Goal: Book appointment/travel/reservation

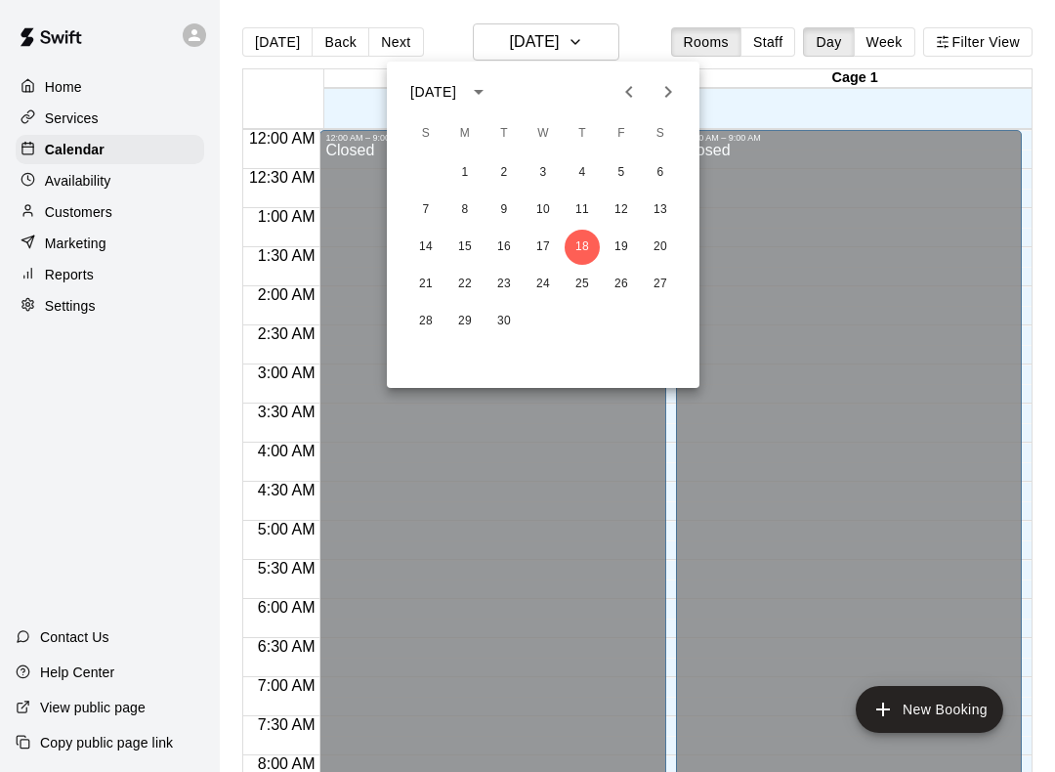
scroll to position [1134, 0]
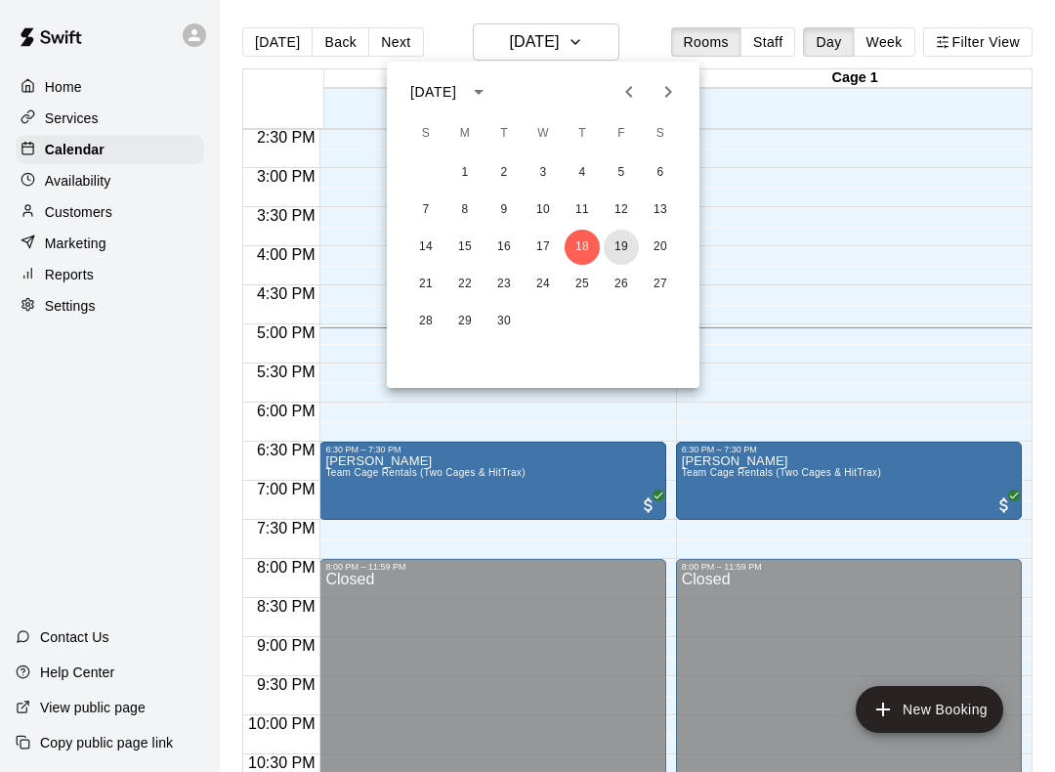
click at [633, 259] on button "19" at bounding box center [621, 247] width 35 height 35
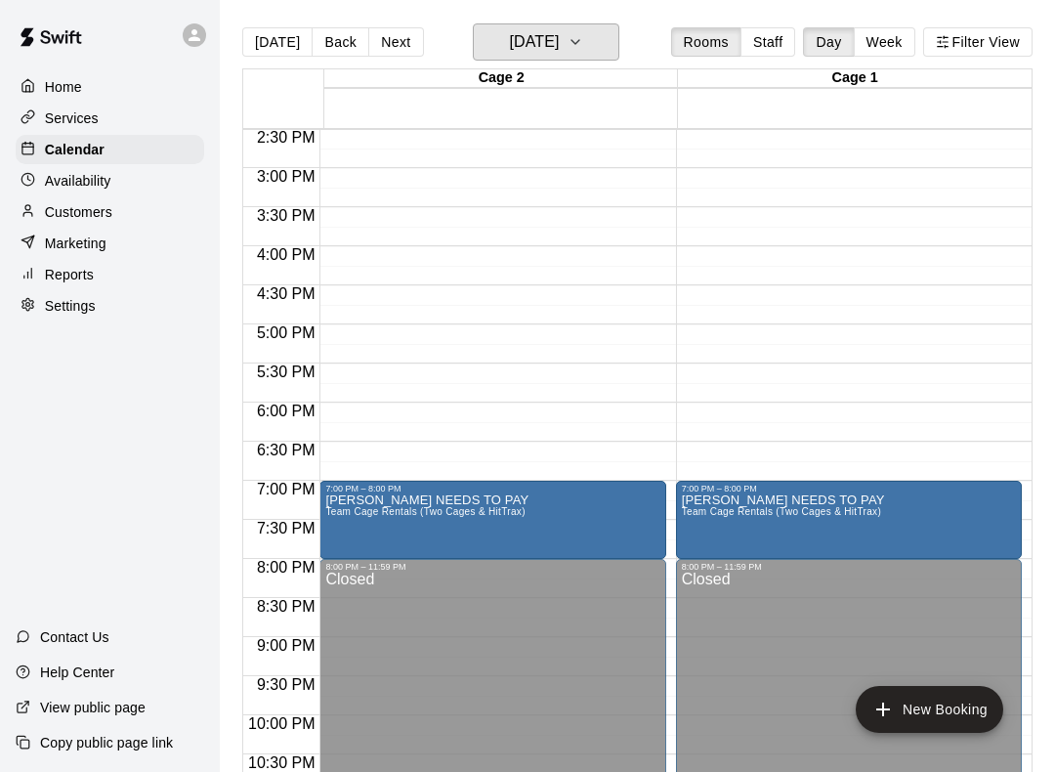
click at [594, 24] on button "[DATE]" at bounding box center [546, 41] width 147 height 37
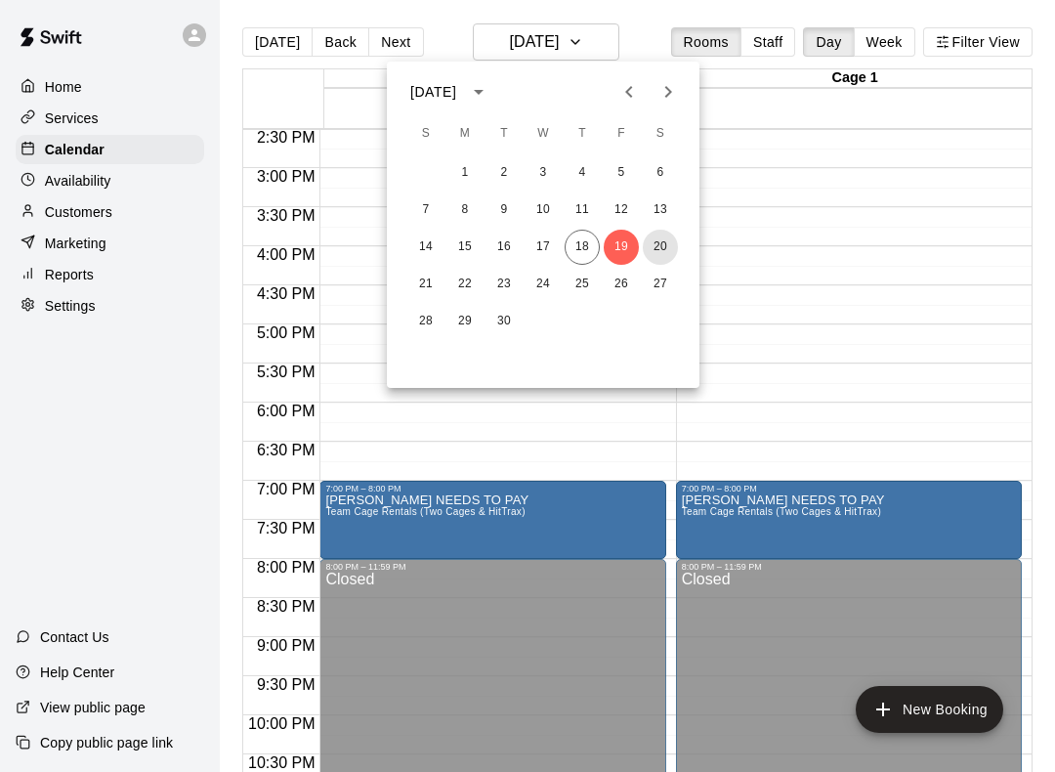
click at [667, 254] on button "20" at bounding box center [660, 247] width 35 height 35
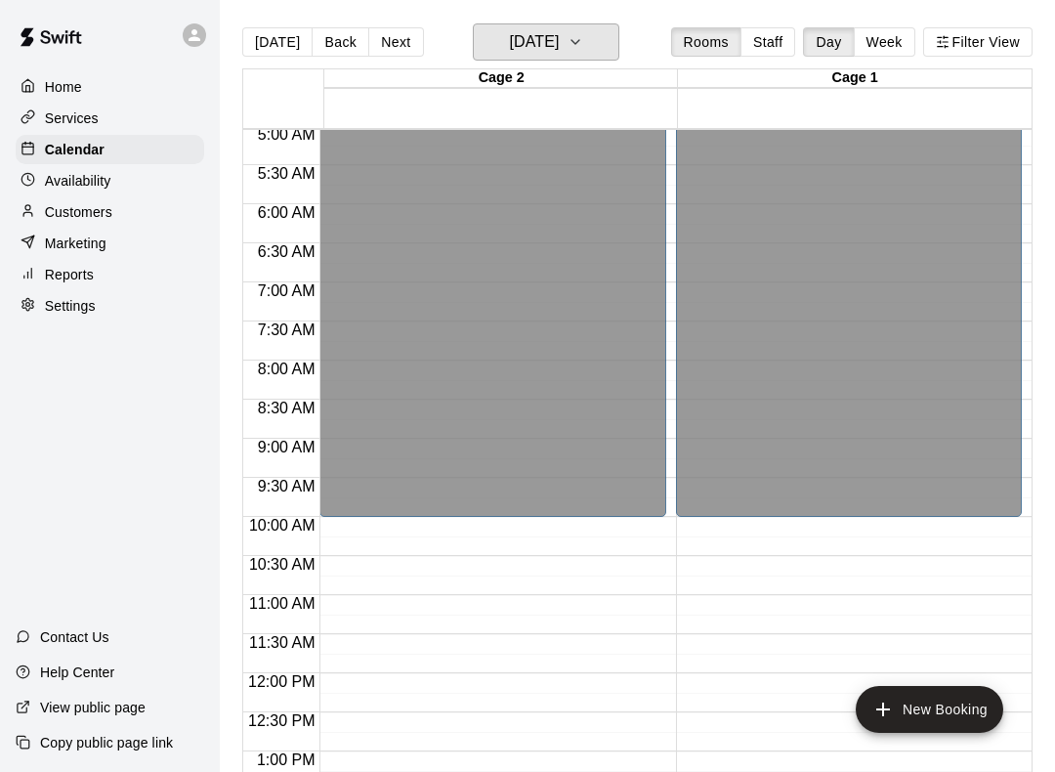
click at [559, 52] on h6 "[DATE]" at bounding box center [534, 41] width 50 height 27
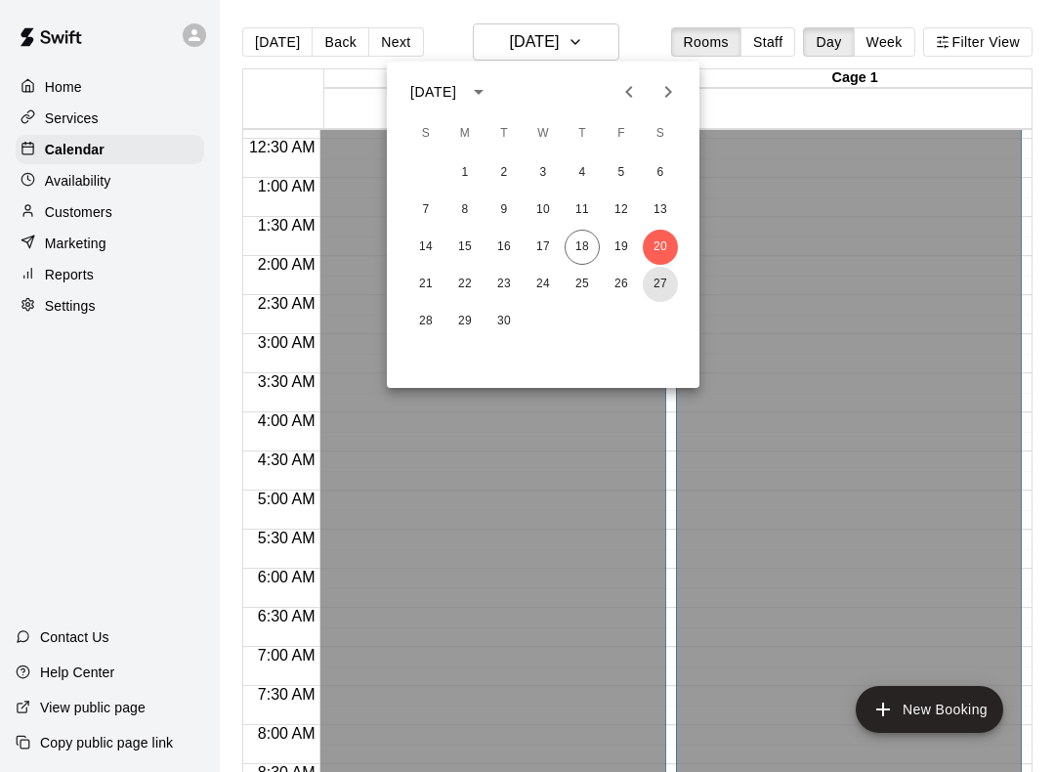
click at [672, 296] on button "27" at bounding box center [660, 284] width 35 height 35
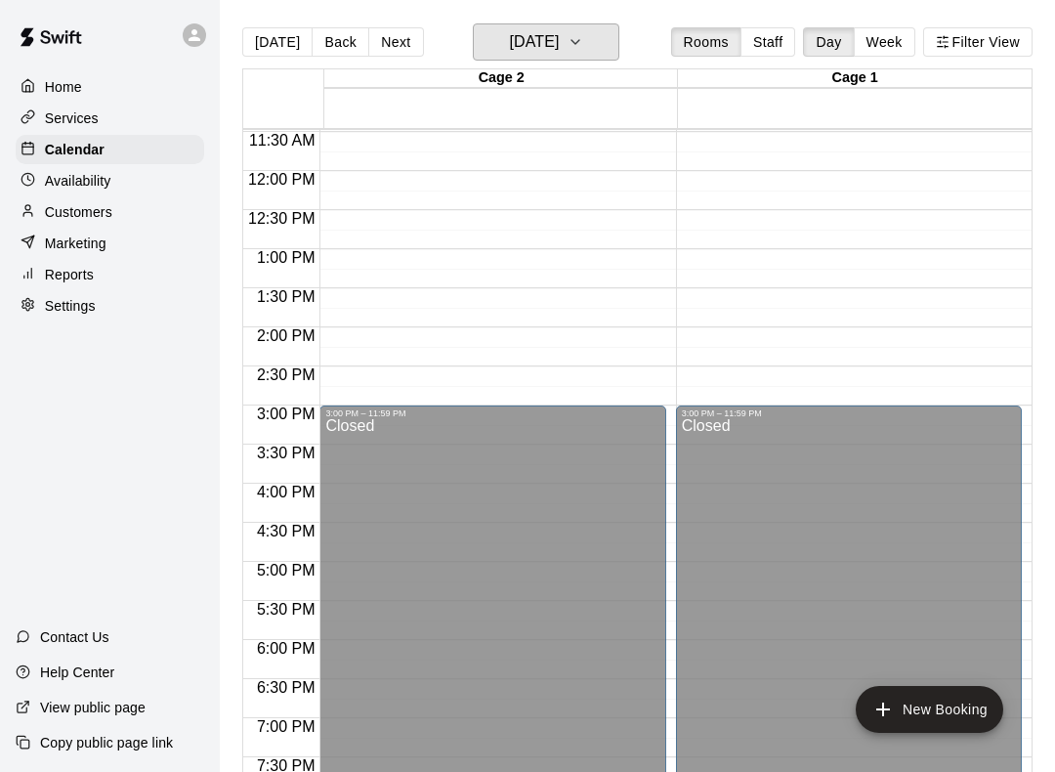
scroll to position [1073, 0]
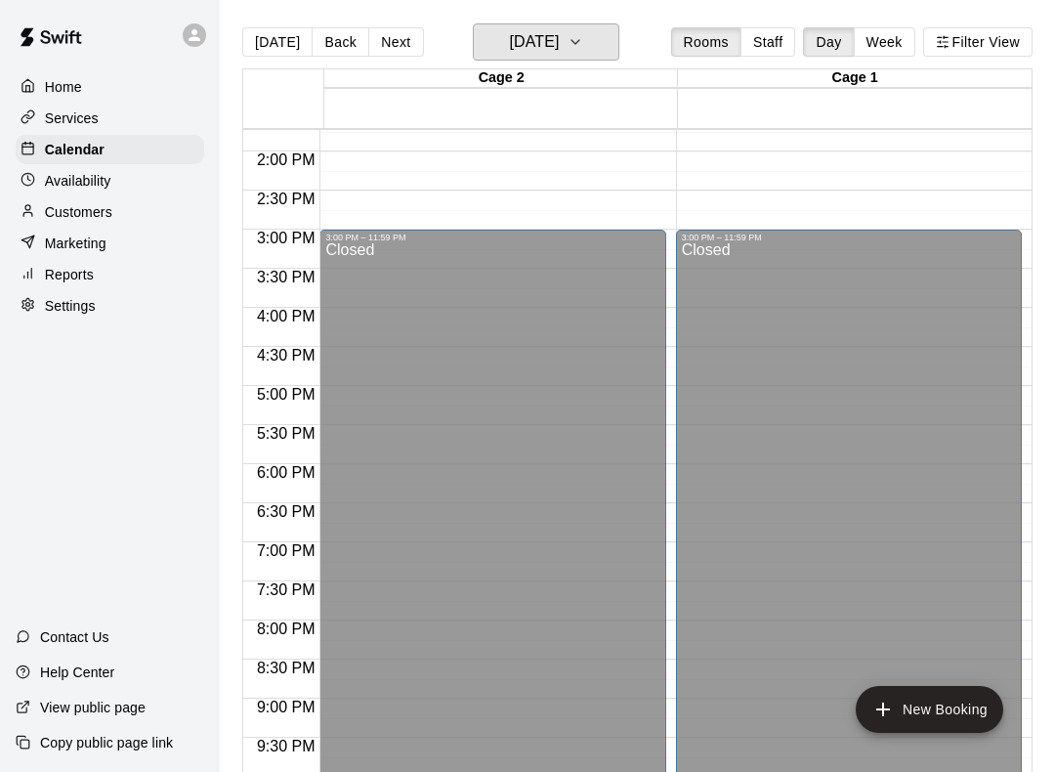
click at [583, 37] on icon "button" at bounding box center [576, 41] width 16 height 23
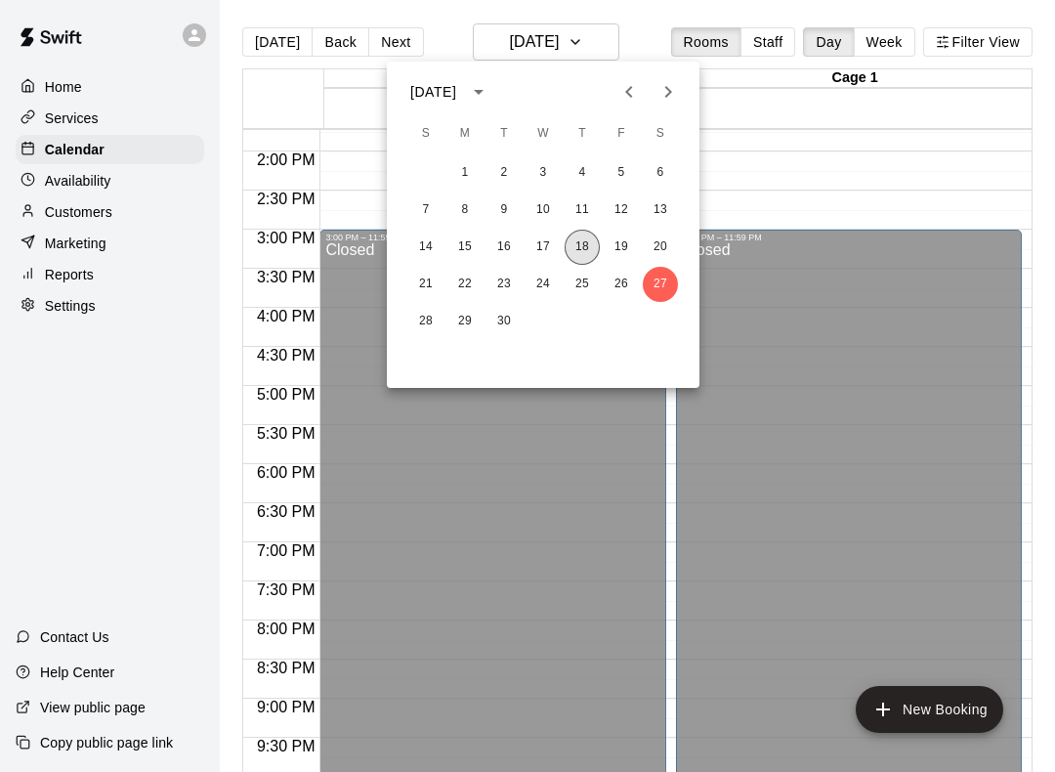
click at [595, 255] on button "18" at bounding box center [582, 247] width 35 height 35
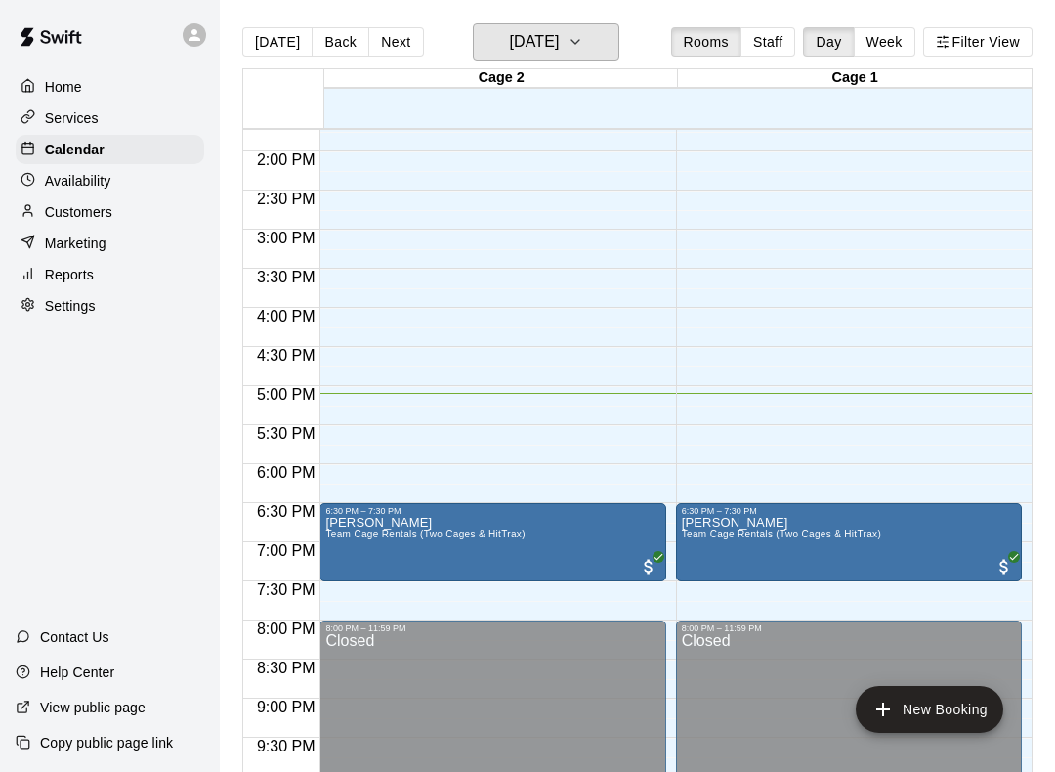
click at [559, 42] on h6 "[DATE]" at bounding box center [534, 41] width 50 height 27
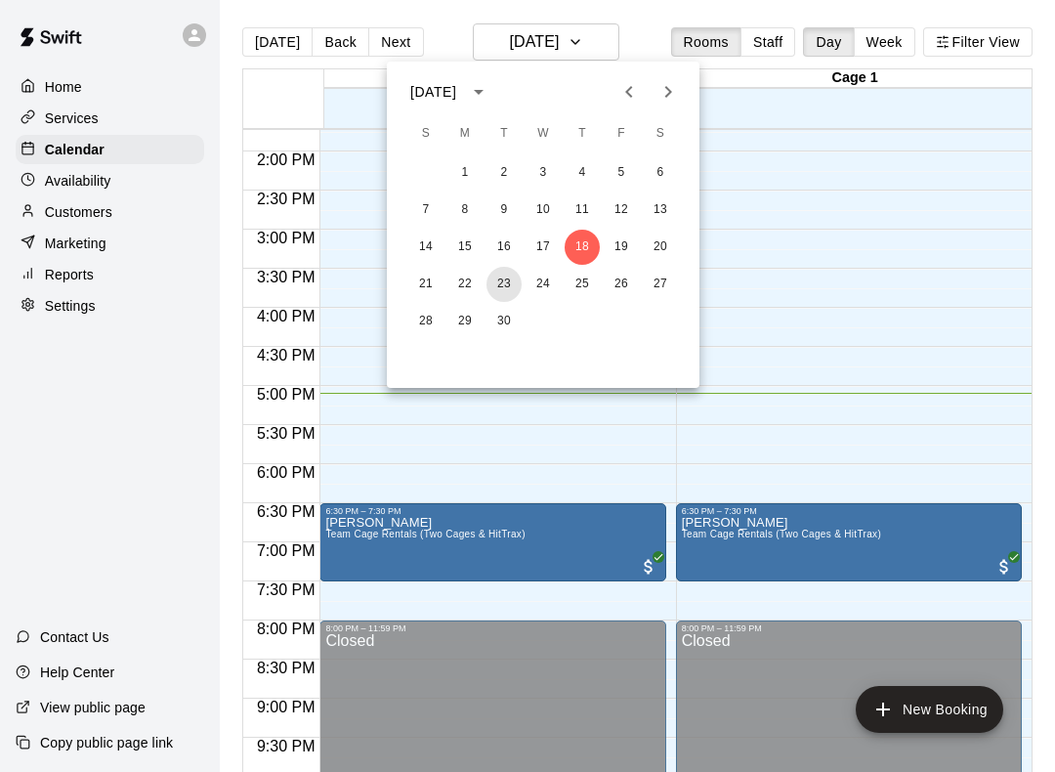
click at [488, 283] on button "23" at bounding box center [504, 284] width 35 height 35
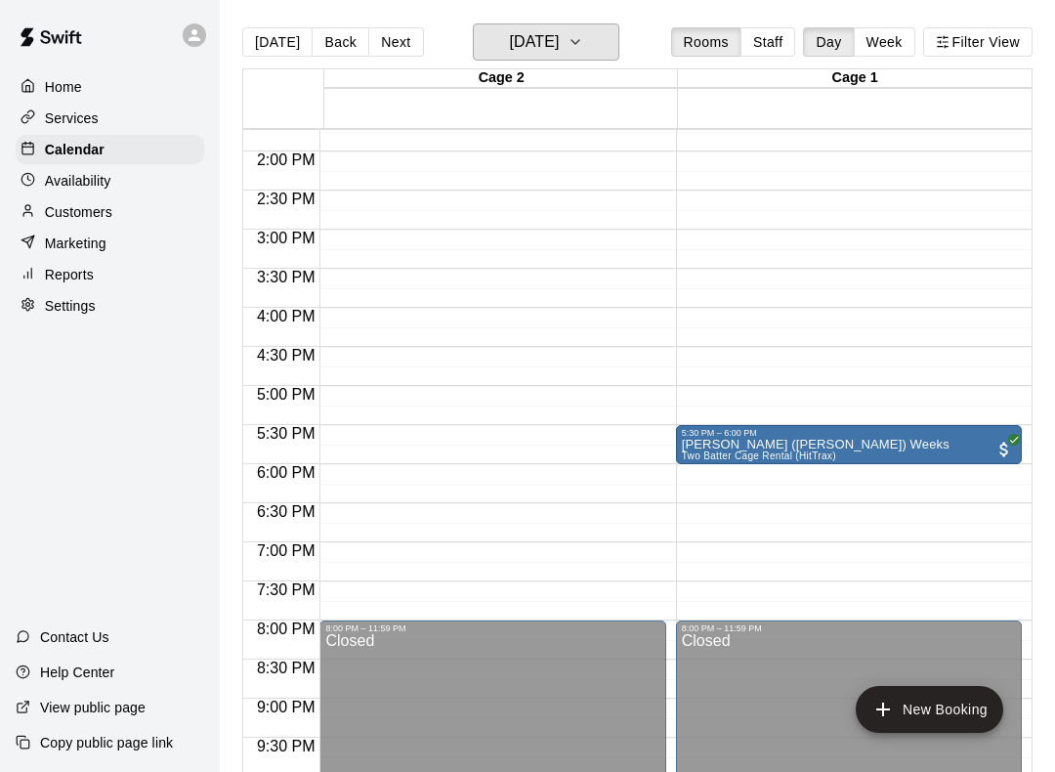
click at [559, 39] on h6 "[DATE]" at bounding box center [534, 41] width 50 height 27
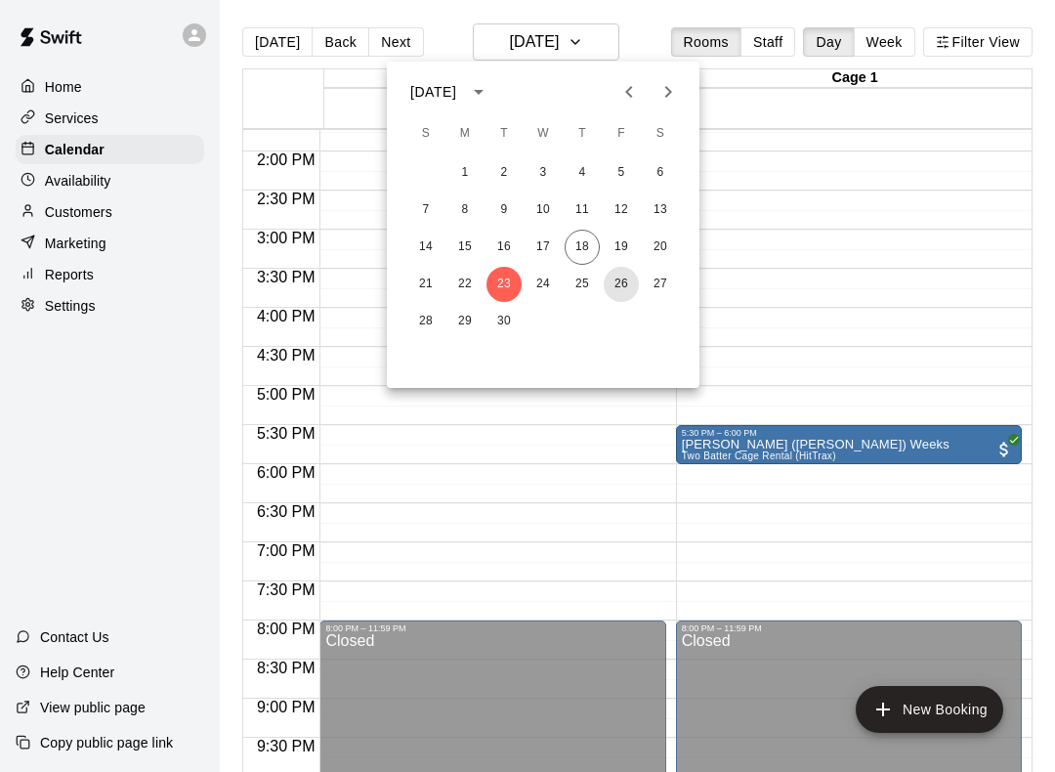
click at [619, 281] on button "26" at bounding box center [621, 284] width 35 height 35
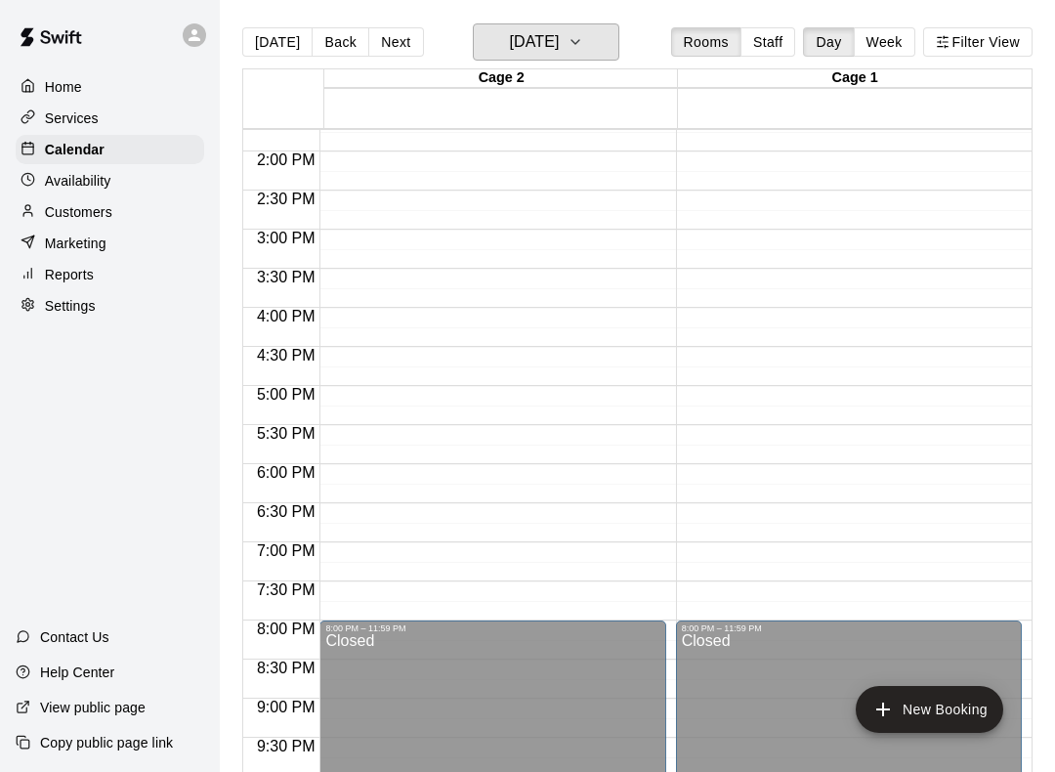
click at [559, 42] on h6 "[DATE]" at bounding box center [534, 41] width 50 height 27
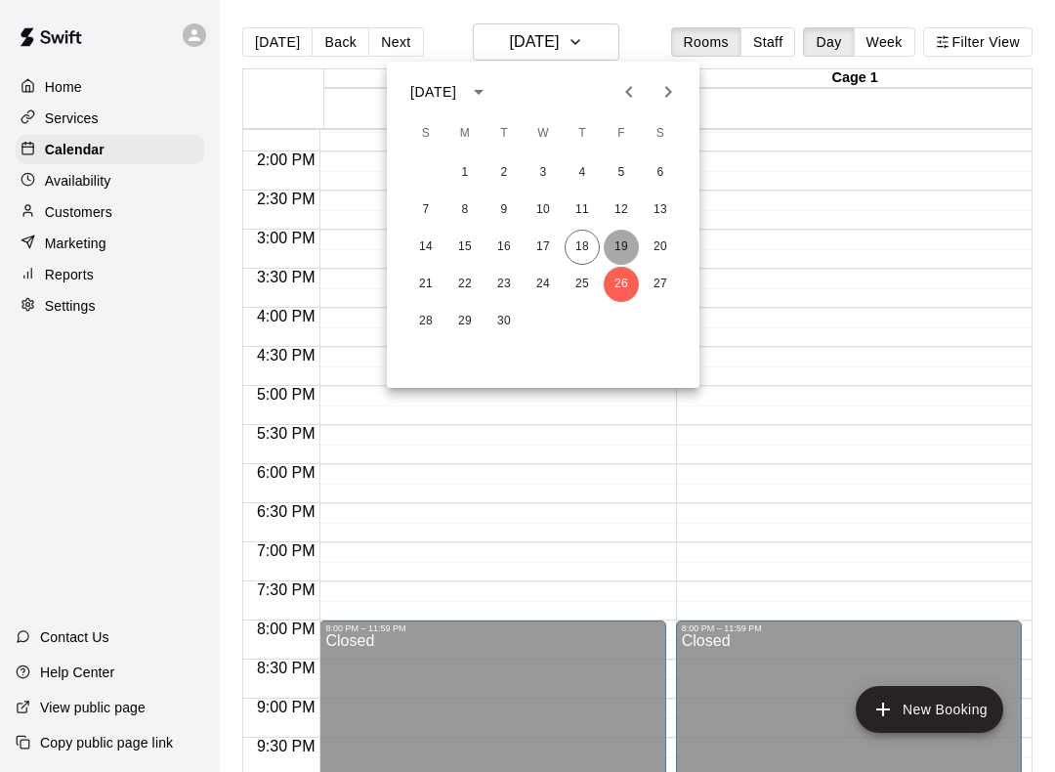
click at [631, 256] on button "19" at bounding box center [621, 247] width 35 height 35
